Goal: Information Seeking & Learning: Learn about a topic

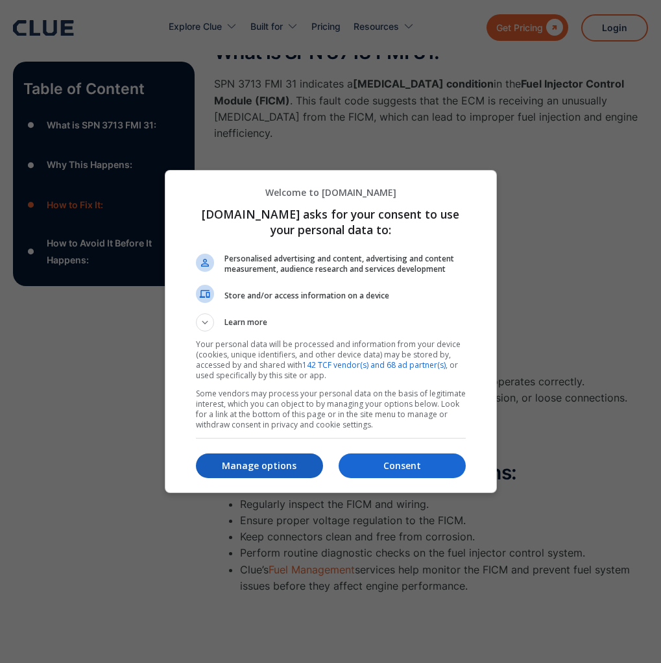
click at [270, 467] on p "Manage options" at bounding box center [259, 465] width 127 height 13
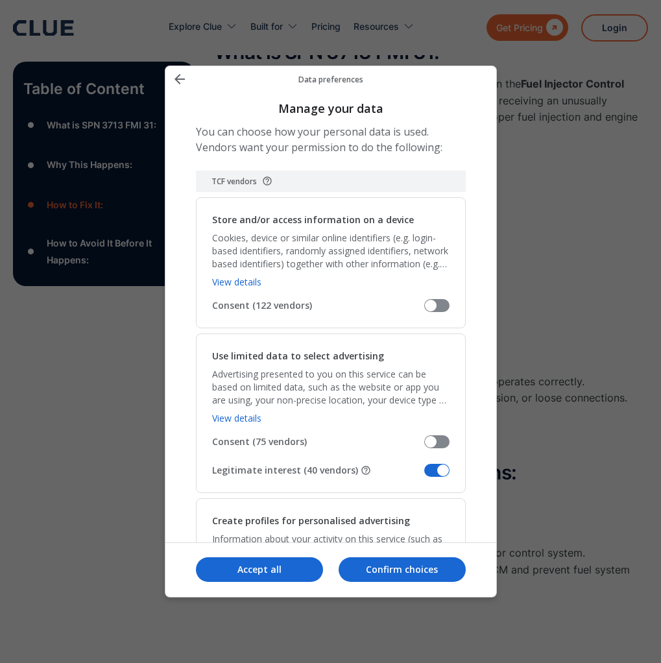
click at [430, 466] on span "Manage your data" at bounding box center [436, 470] width 25 height 13
click at [424, 475] on input "Legitimate interest (40 vendors)" at bounding box center [424, 475] width 0 height 0
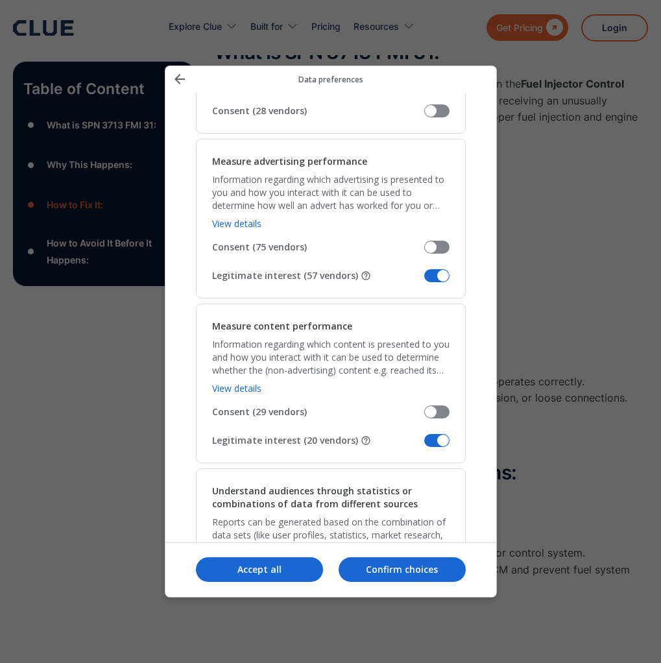
scroll to position [828, 0]
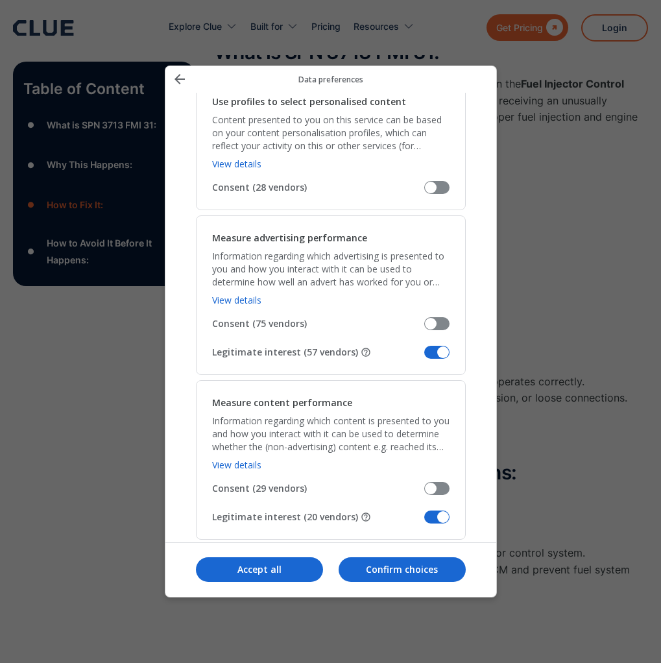
click at [432, 506] on div "Measure content performance Information regarding which content is presented to…" at bounding box center [331, 460] width 270 height 160
click at [433, 355] on span "Manage your data" at bounding box center [436, 352] width 25 height 13
click at [424, 357] on input "Legitimate interest (57 vendors)" at bounding box center [424, 357] width 0 height 0
click at [432, 514] on span "Manage your data" at bounding box center [436, 517] width 25 height 13
click at [424, 522] on input "Legitimate interest (20 vendors)" at bounding box center [424, 522] width 0 height 0
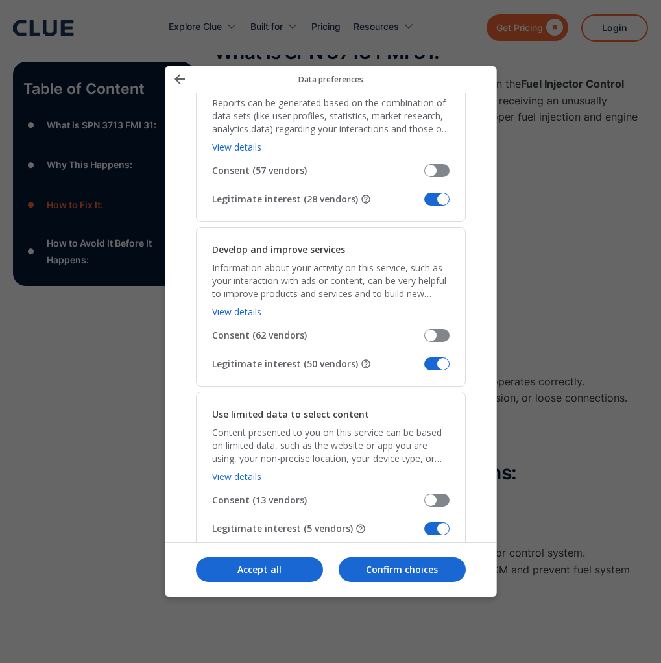
scroll to position [1312, 0]
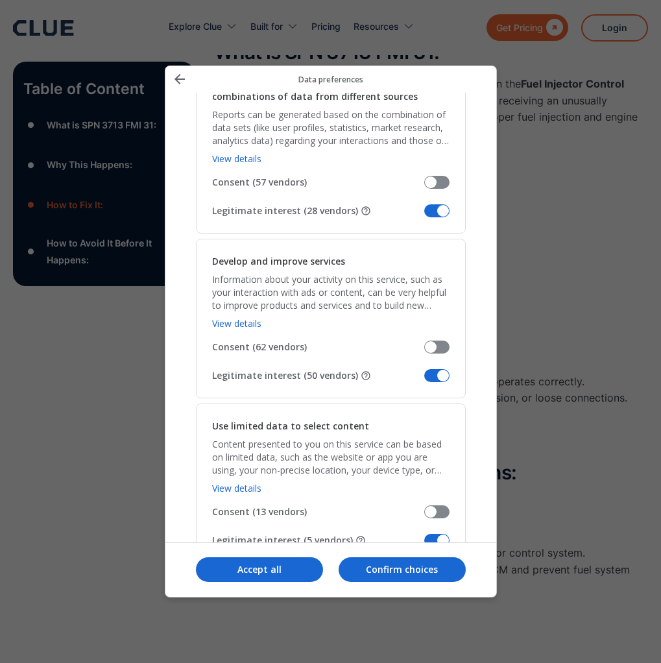
click at [442, 208] on span "Manage your data" at bounding box center [436, 210] width 25 height 13
click at [424, 215] on input "Legitimate interest (28 vendors)" at bounding box center [424, 215] width 0 height 0
click at [435, 378] on span "Manage your data" at bounding box center [436, 375] width 25 height 13
click at [424, 380] on input "Legitimate interest (50 vendors)" at bounding box center [424, 380] width 0 height 0
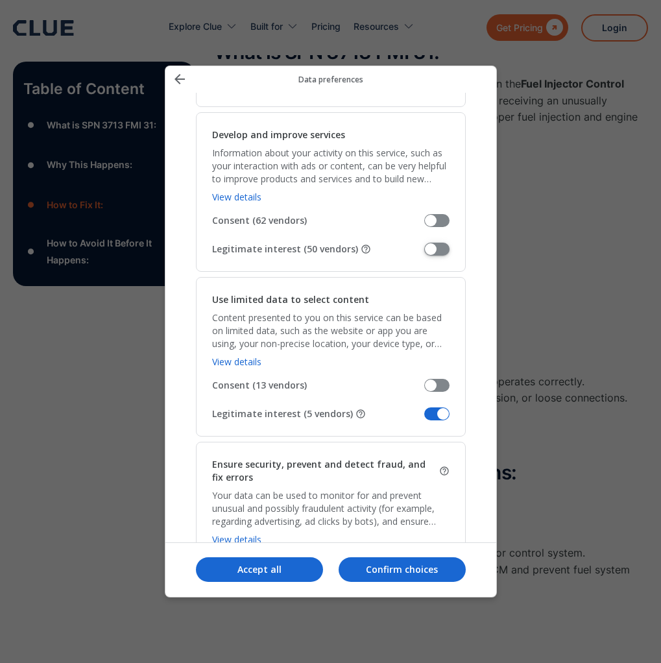
scroll to position [1448, 0]
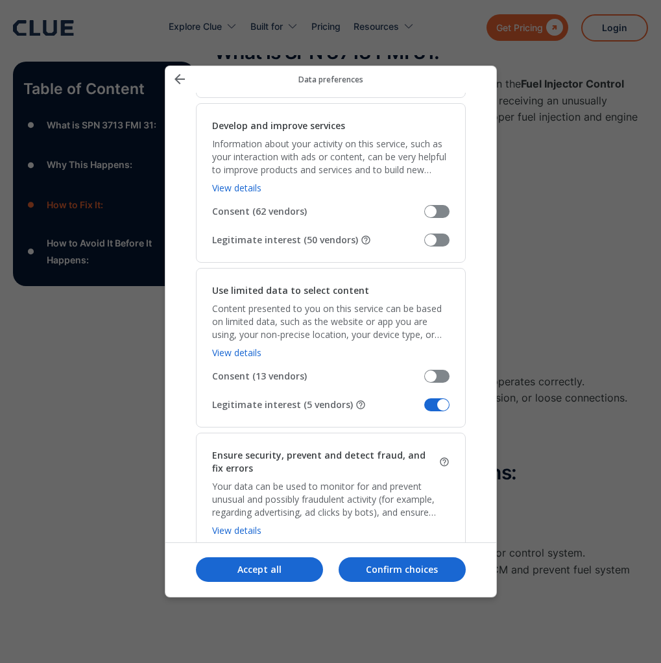
click at [444, 402] on span "Manage your data" at bounding box center [436, 404] width 25 height 13
click at [424, 410] on input "Legitimate interest (5 vendors)" at bounding box center [424, 410] width 0 height 0
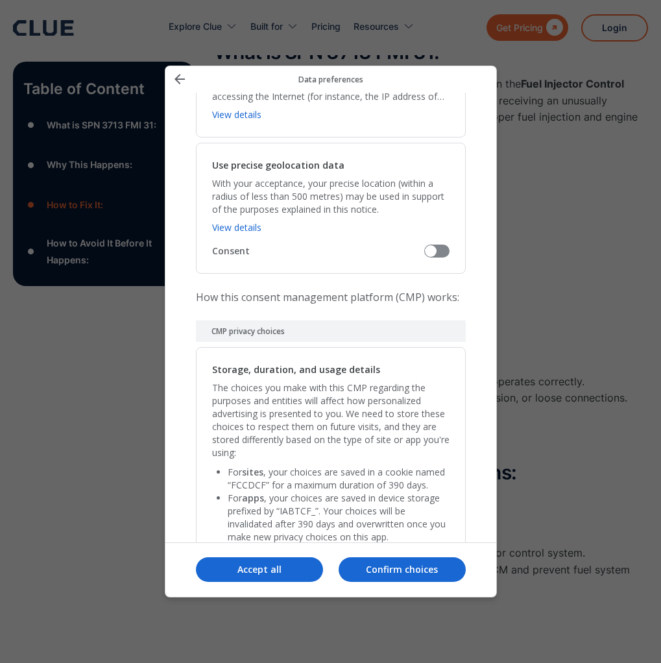
scroll to position [2585, 0]
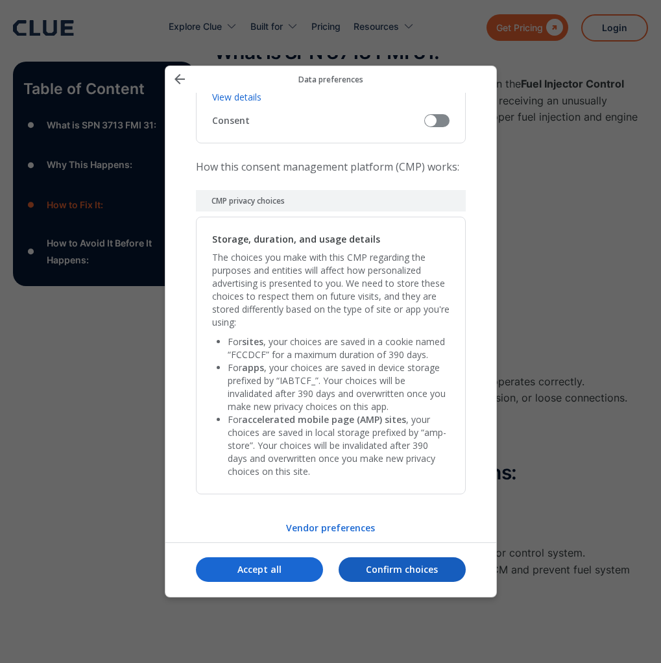
click at [386, 570] on p "Confirm choices" at bounding box center [402, 569] width 127 height 13
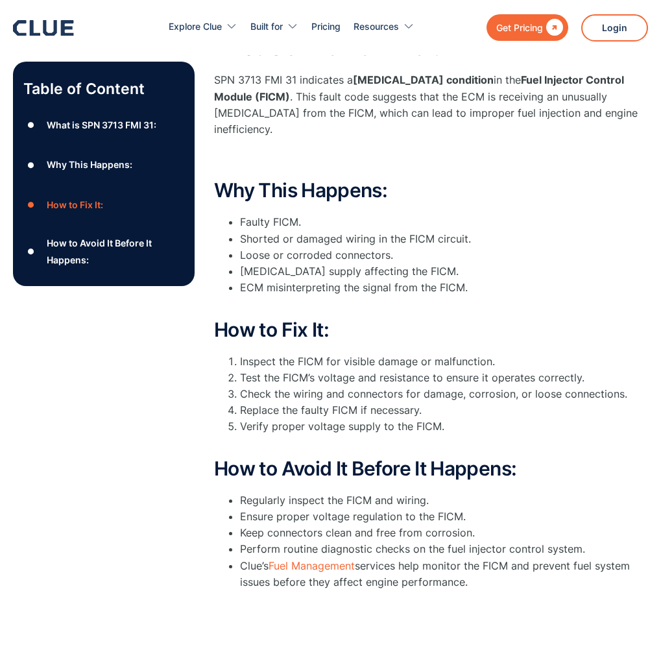
scroll to position [297, 0]
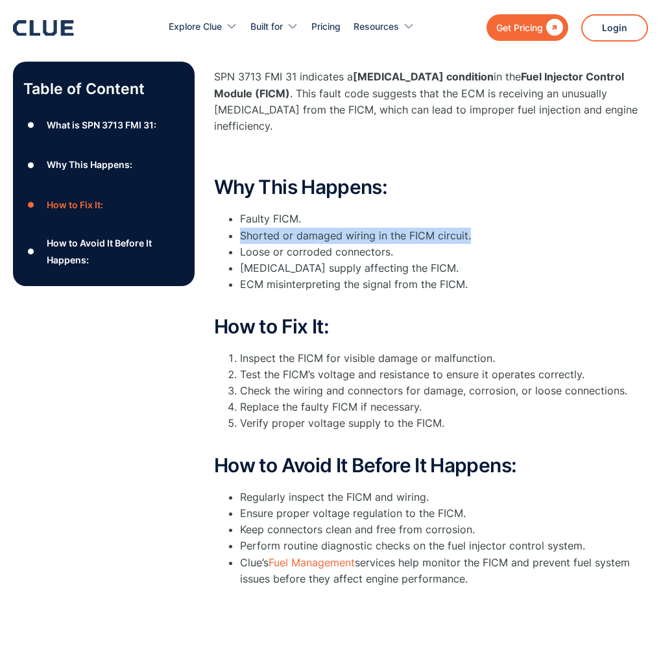
drag, startPoint x: 239, startPoint y: 218, endPoint x: 475, endPoint y: 225, distance: 236.3
click at [475, 225] on ul "Faulty FICM. Shorted or damaged wiring in the FICM circuit. Loose or corroded c…" at bounding box center [431, 260] width 434 height 98
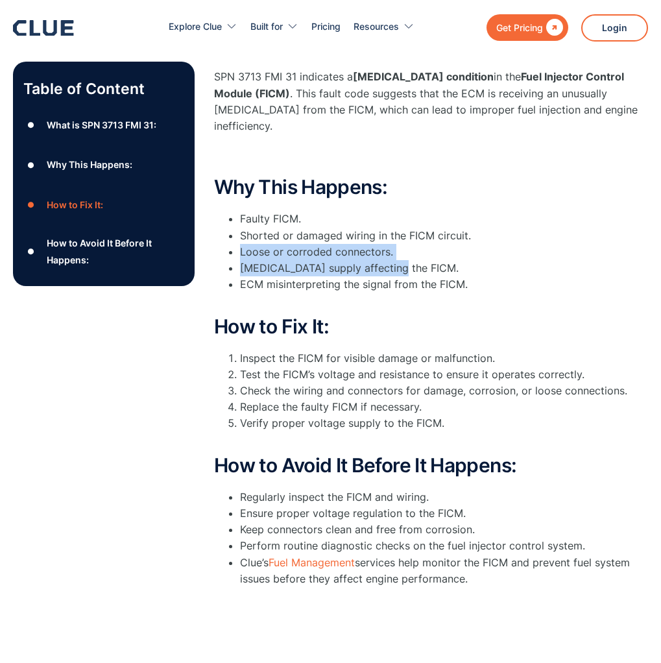
drag, startPoint x: 240, startPoint y: 236, endPoint x: 391, endPoint y: 244, distance: 151.4
click at [391, 244] on ul "Faulty FICM. Shorted or damaged wiring in the FICM circuit. Loose or corroded c…" at bounding box center [431, 260] width 434 height 98
click at [355, 244] on li "Loose or corroded connectors." at bounding box center [444, 252] width 408 height 16
drag, startPoint x: 269, startPoint y: 254, endPoint x: 402, endPoint y: 249, distance: 133.8
click at [402, 260] on li "[MEDICAL_DATA] supply affecting the FICM." at bounding box center [444, 268] width 408 height 16
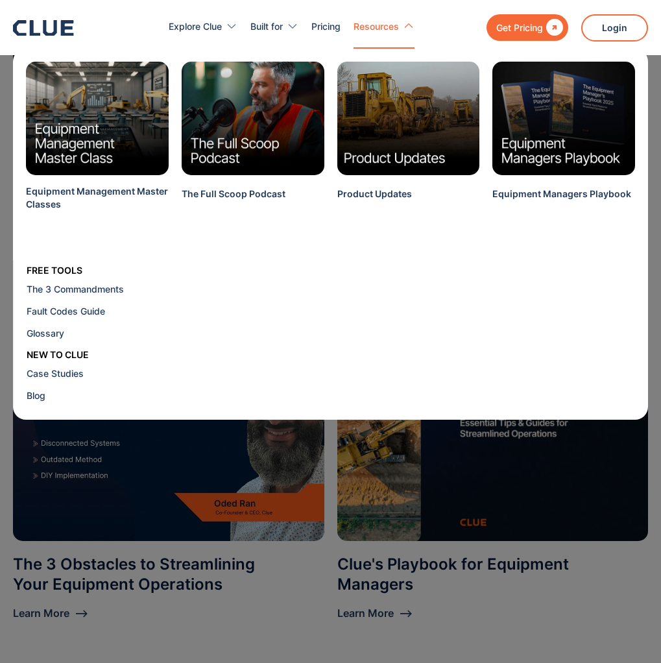
scroll to position [0, 0]
